Goal: Find specific page/section: Find specific page/section

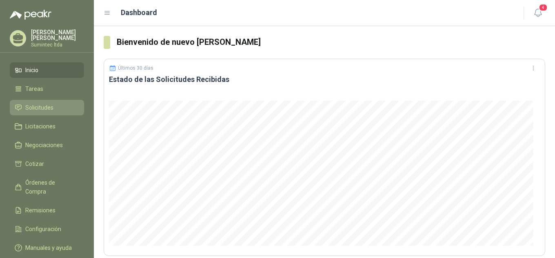
click at [34, 103] on span "Solicitudes" at bounding box center [39, 107] width 28 height 9
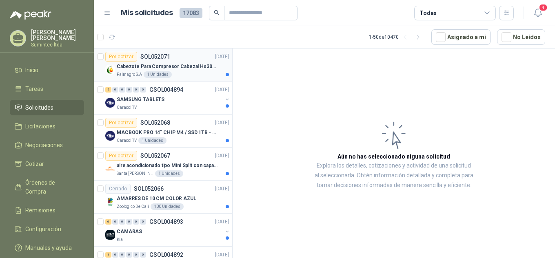
click at [175, 74] on div "Palmagro S.A 1 Unidades" at bounding box center [173, 74] width 112 height 7
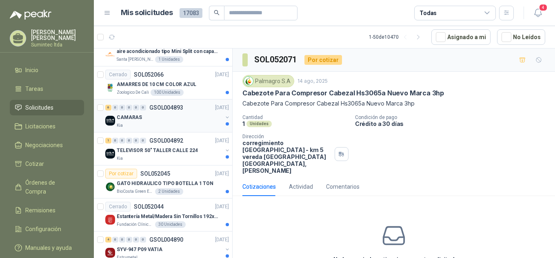
scroll to position [122, 0]
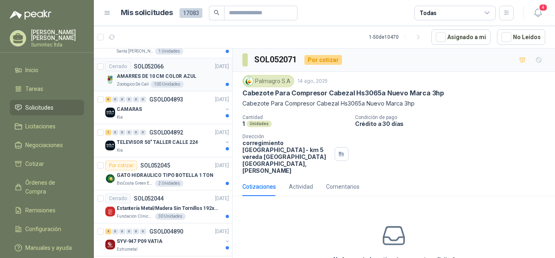
click at [138, 77] on p "AMARRES DE 10 CM COLOR AZUL" at bounding box center [157, 77] width 80 height 8
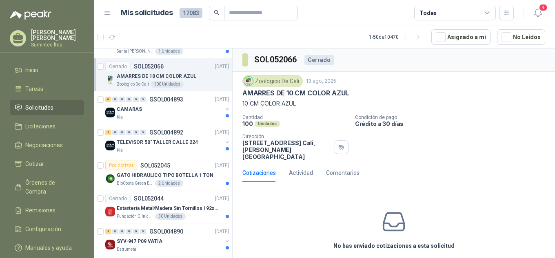
scroll to position [3, 0]
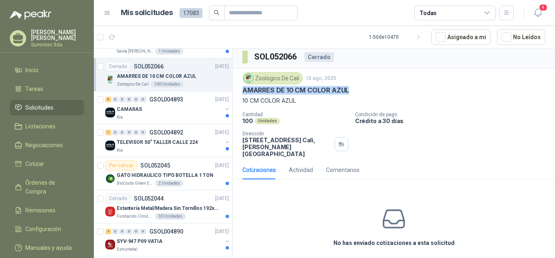
drag, startPoint x: 353, startPoint y: 91, endPoint x: 239, endPoint y: 91, distance: 114.3
click at [239, 91] on div "Zoologico De Cali [DATE] AMARRES DE 10 CM COLOR AZUL 10 CM COLOR AZUL Cantidad …" at bounding box center [394, 115] width 323 height 92
copy p "AMARRES DE 10 CM COLOR AZUL"
